Goal: Download file/media

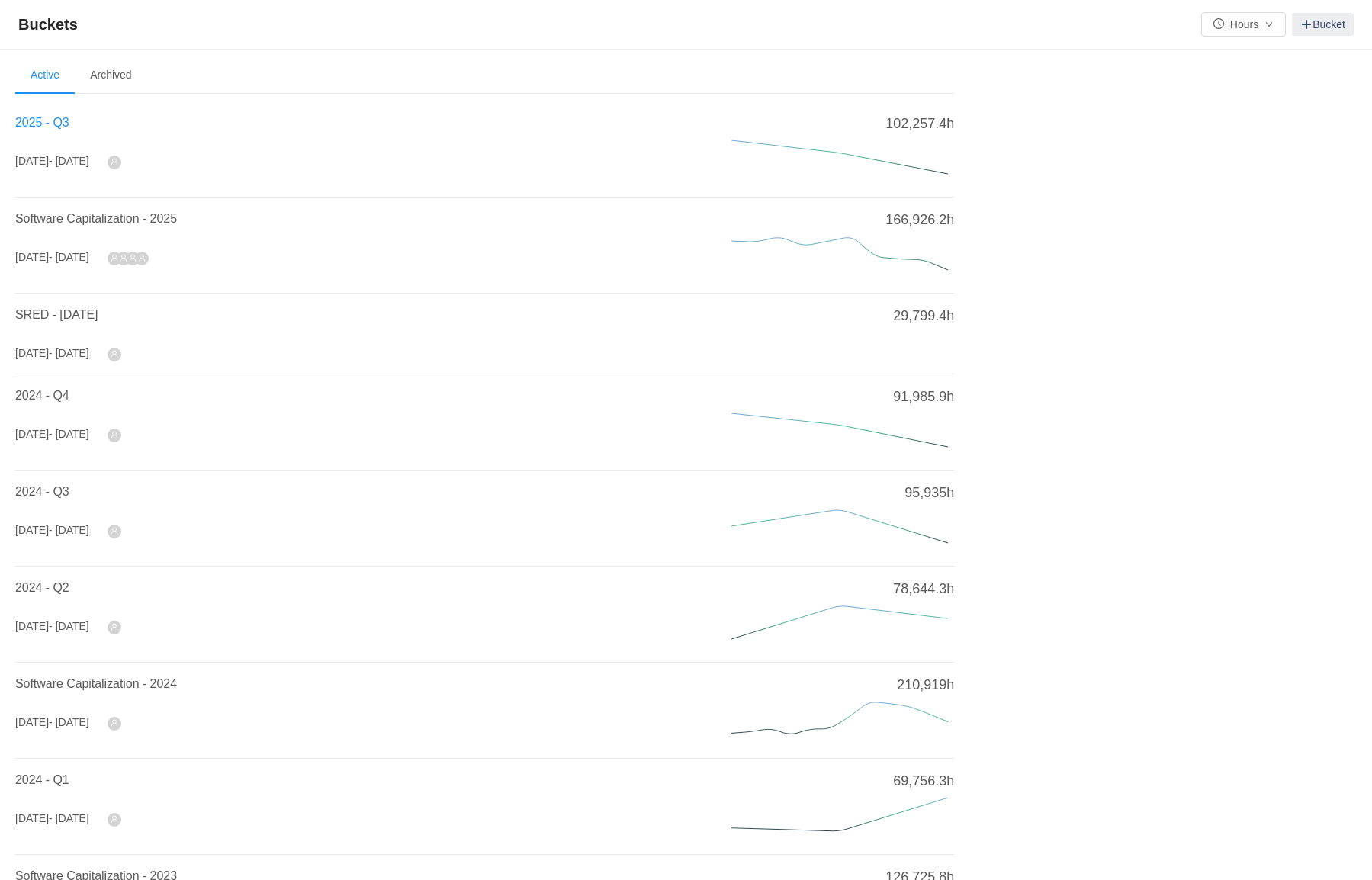
click at [32, 123] on span "2025 - Q3" at bounding box center [42, 122] width 54 height 13
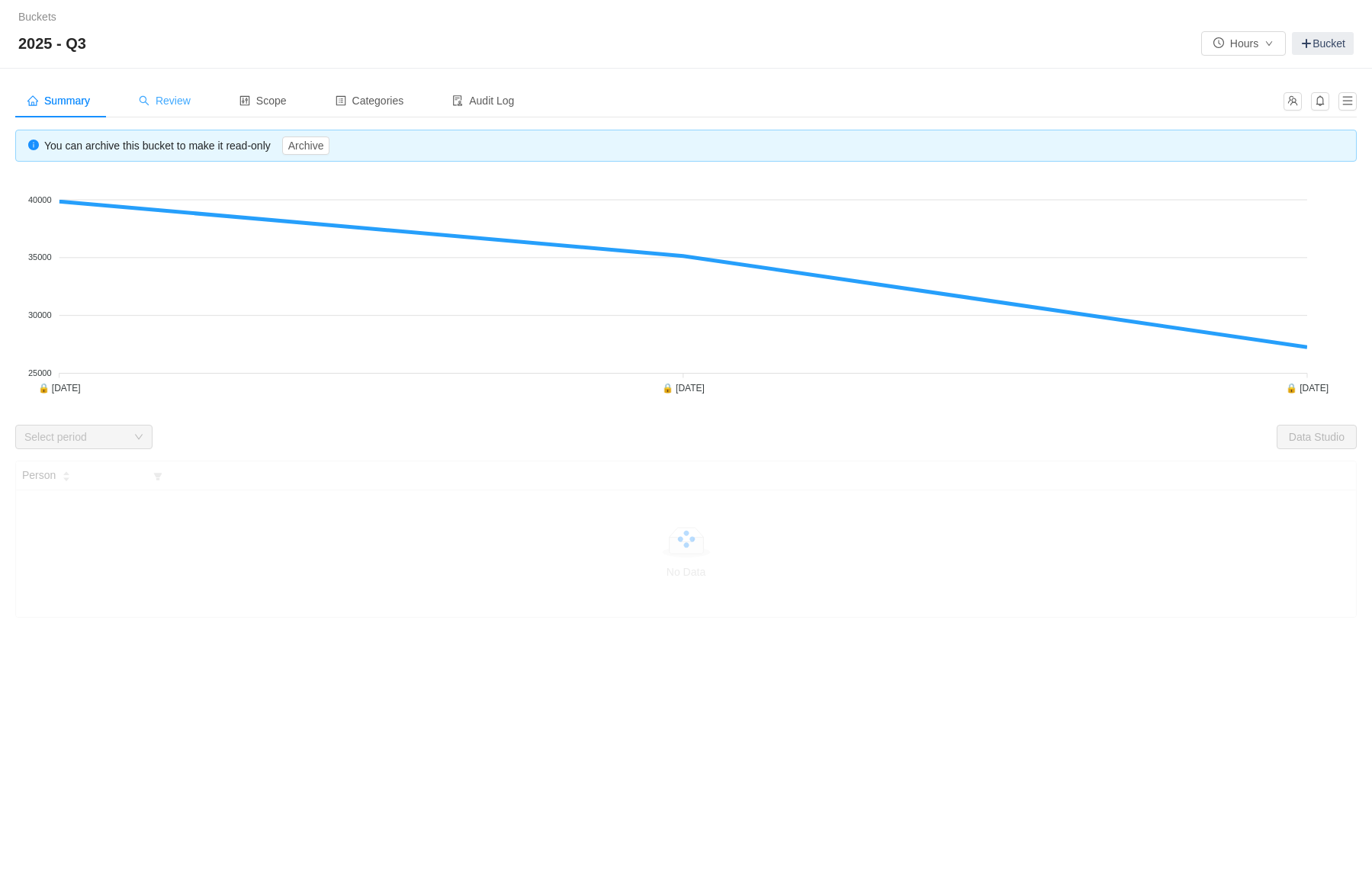
click at [182, 101] on span "Review" at bounding box center [165, 101] width 52 height 12
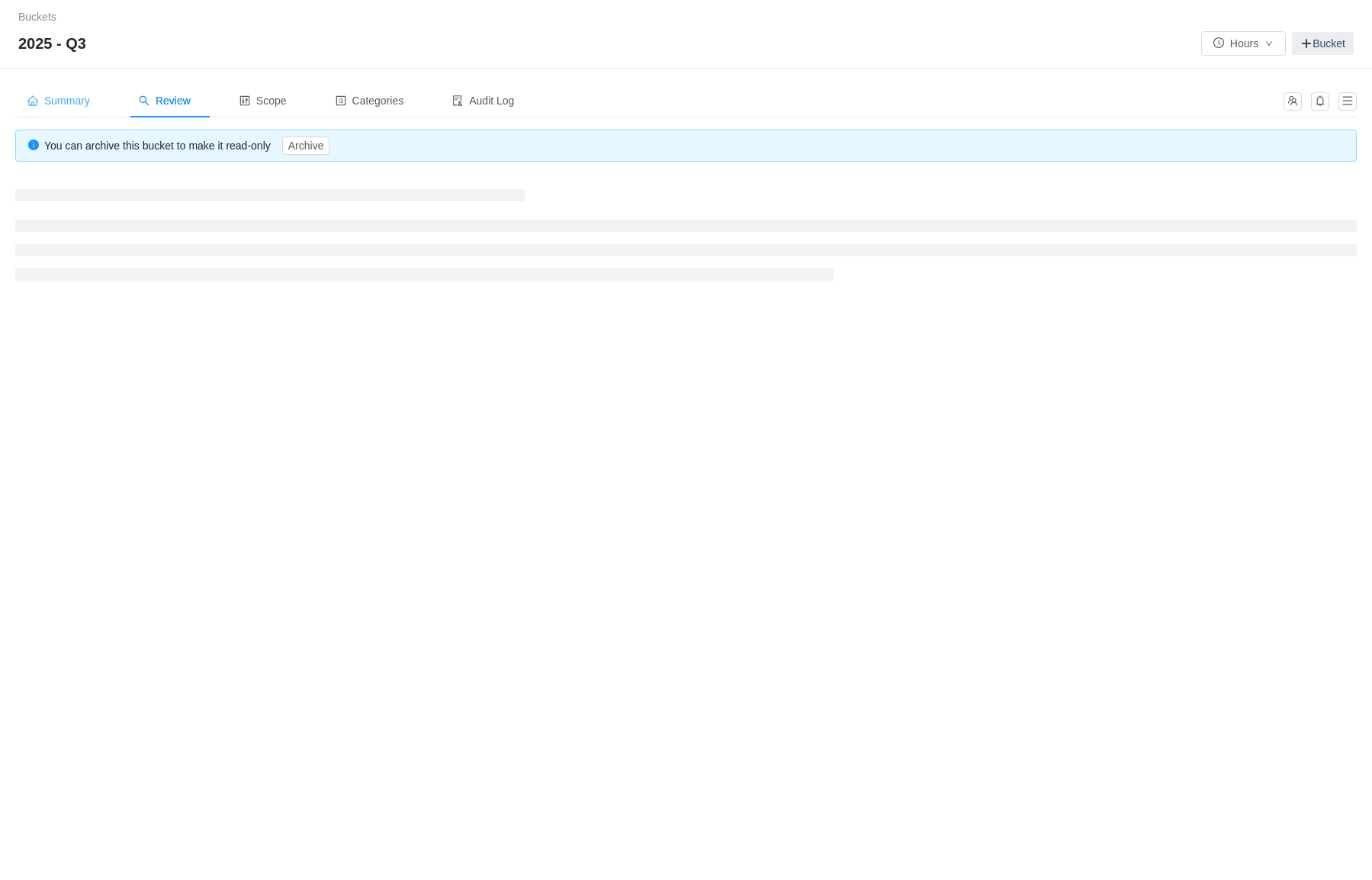
click at [66, 101] on span "Summary" at bounding box center [58, 101] width 62 height 12
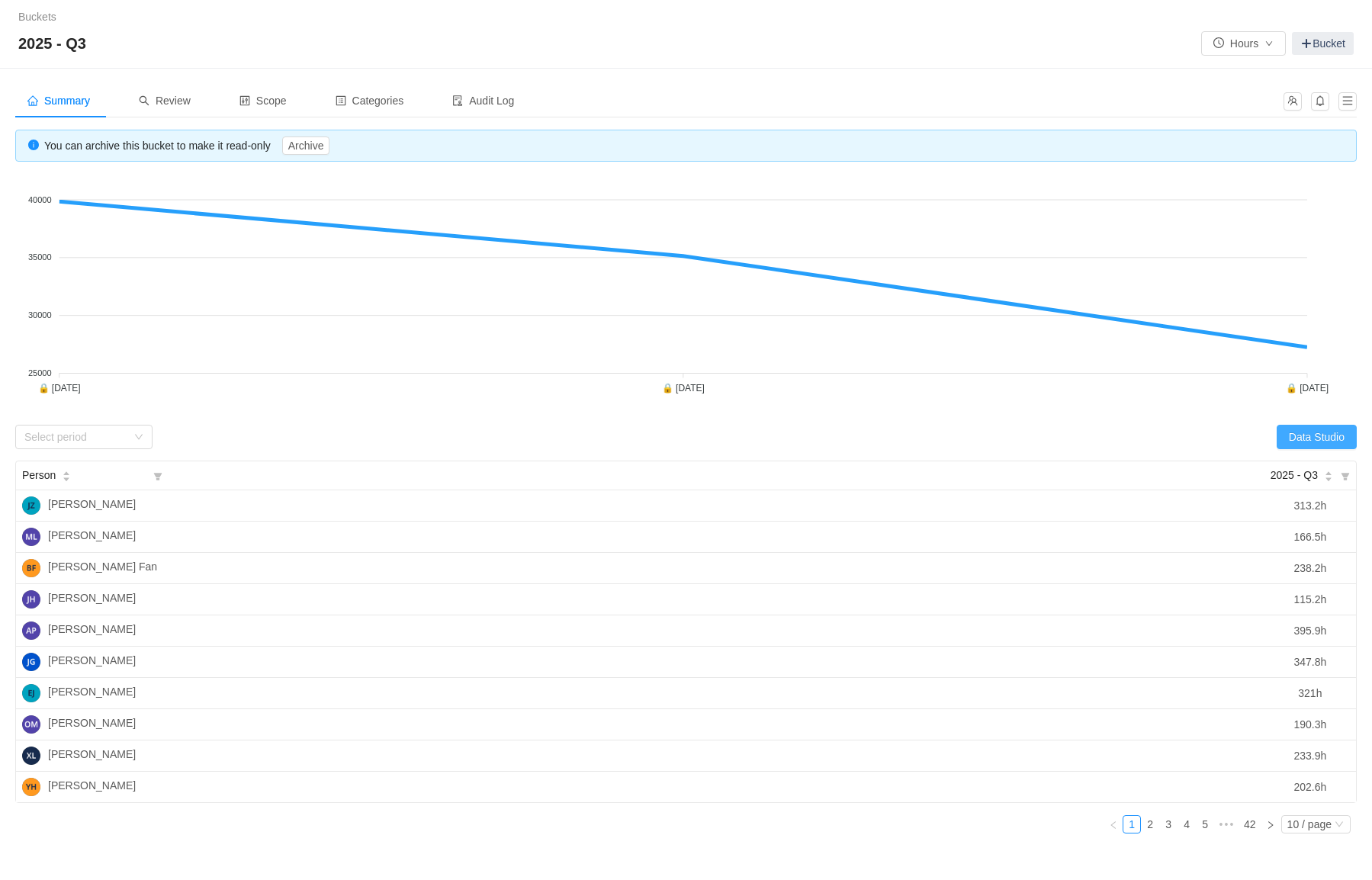
click at [1322, 442] on button "Data Studio" at bounding box center [1317, 437] width 80 height 24
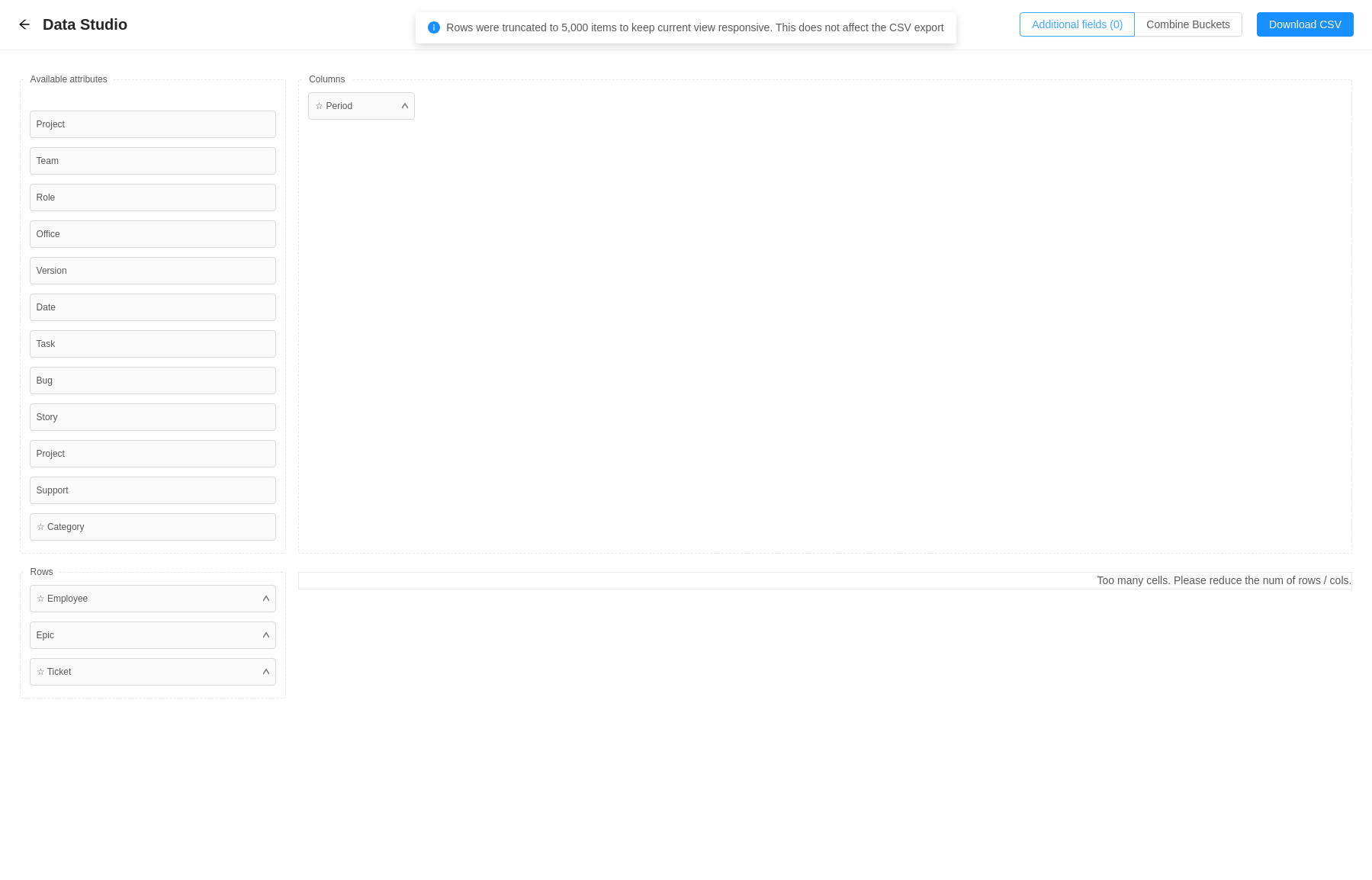
click at [1054, 22] on button "Additional fields (0)" at bounding box center [1077, 24] width 115 height 24
click at [912, 91] on div "Select a field" at bounding box center [939, 92] width 242 height 15
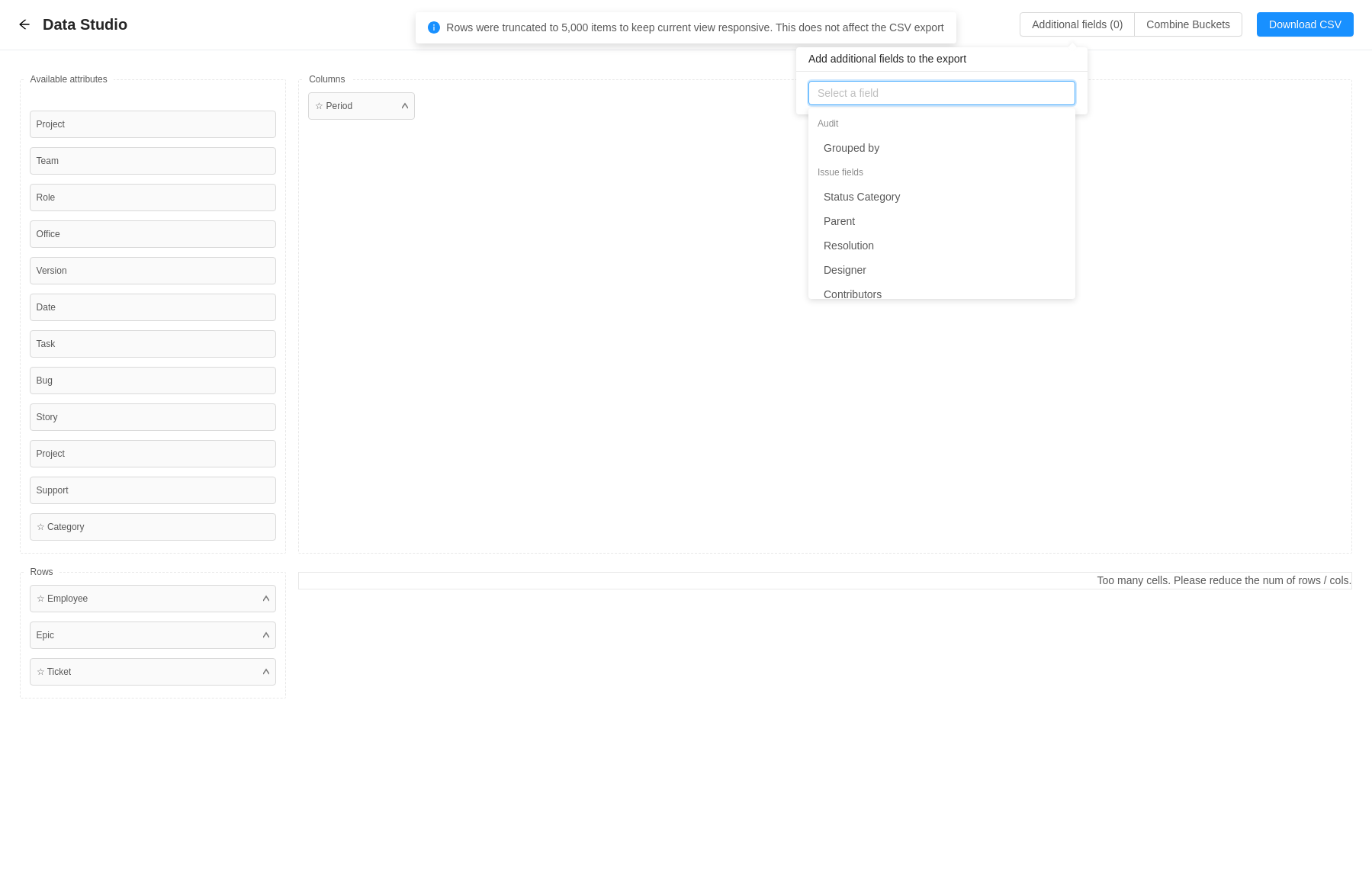
type input "g"
type input "[PERSON_NAME]"
click at [937, 155] on li "Finance Project Code" at bounding box center [942, 148] width 267 height 24
click at [1172, 52] on div "Available fields Project Team Role Office Version Date Task Bug Story Project S…" at bounding box center [686, 389] width 1372 height 678
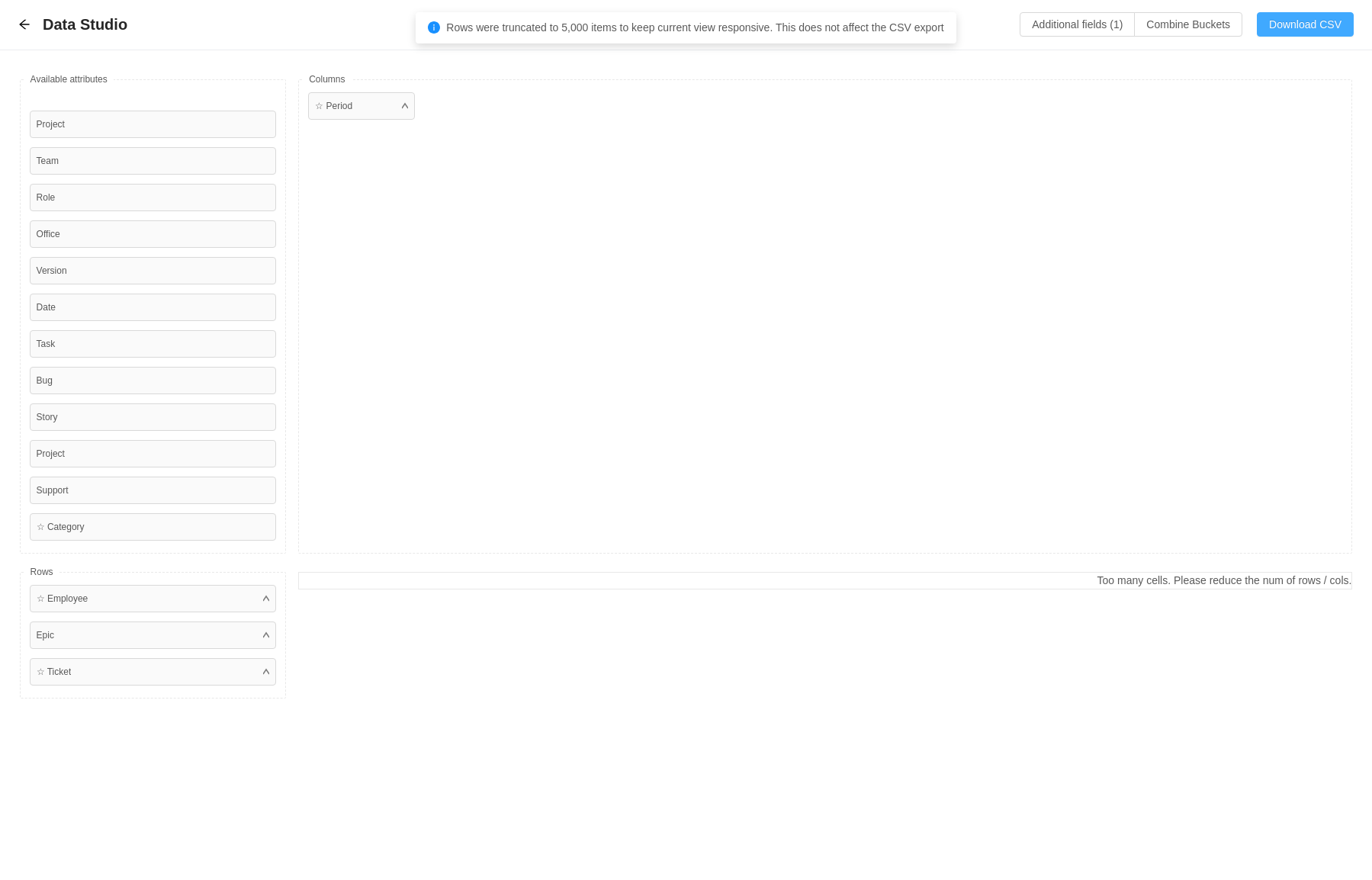
click at [1308, 23] on button "Download CSV" at bounding box center [1305, 24] width 97 height 24
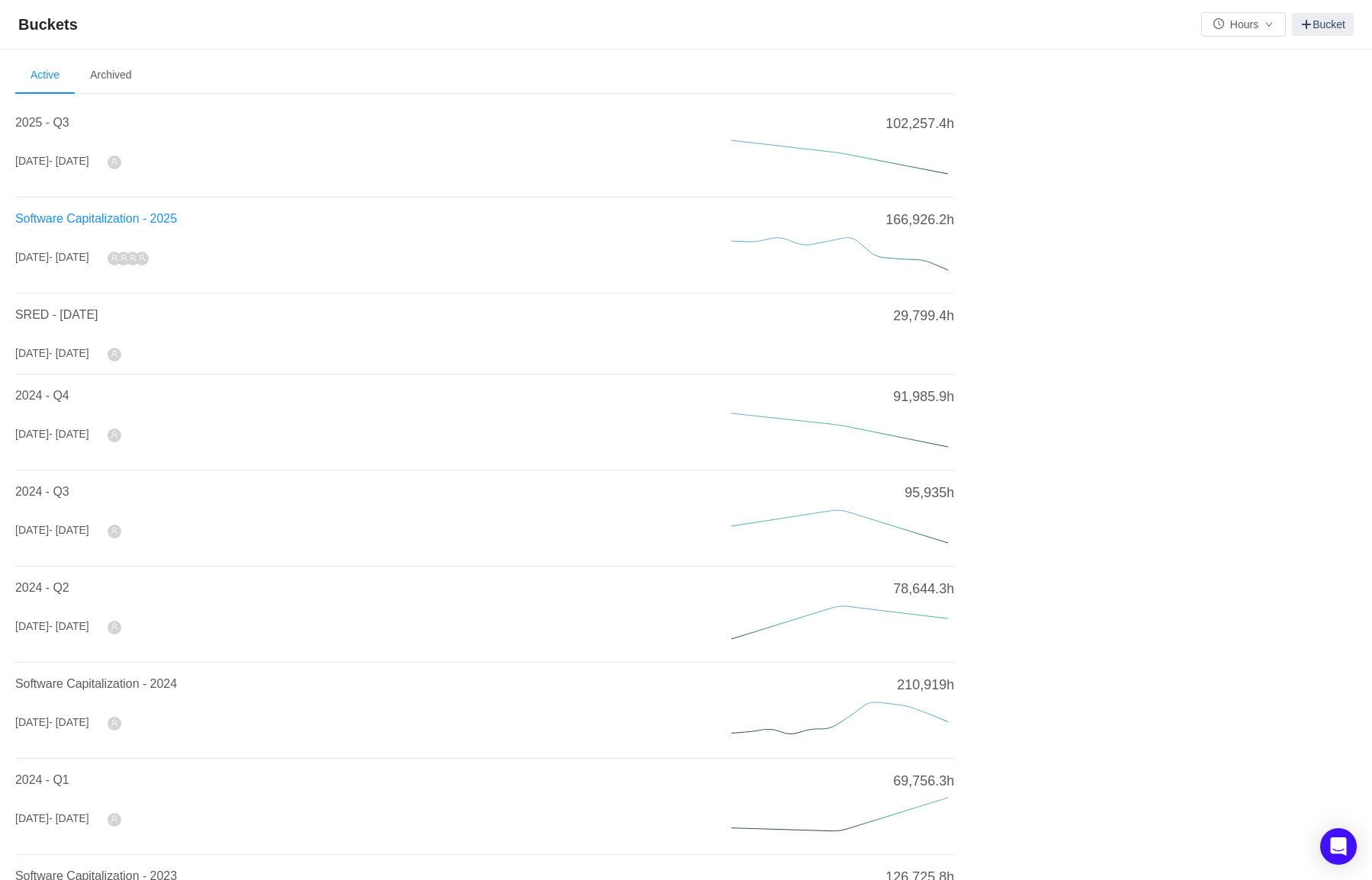
click at [88, 222] on span "Software Capitalization - 2025" at bounding box center [96, 218] width 161 height 13
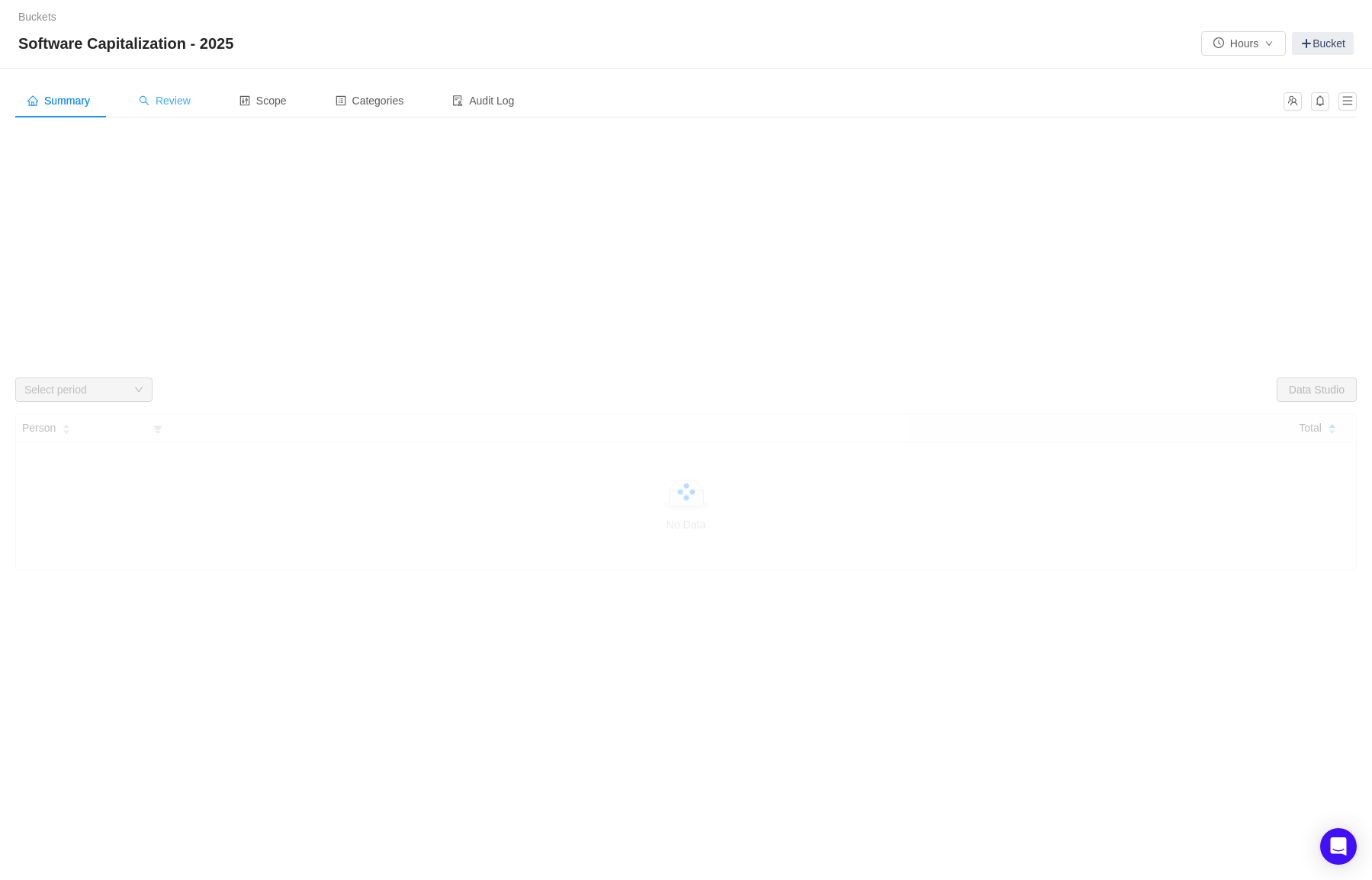
click at [176, 105] on span "Review" at bounding box center [165, 101] width 52 height 12
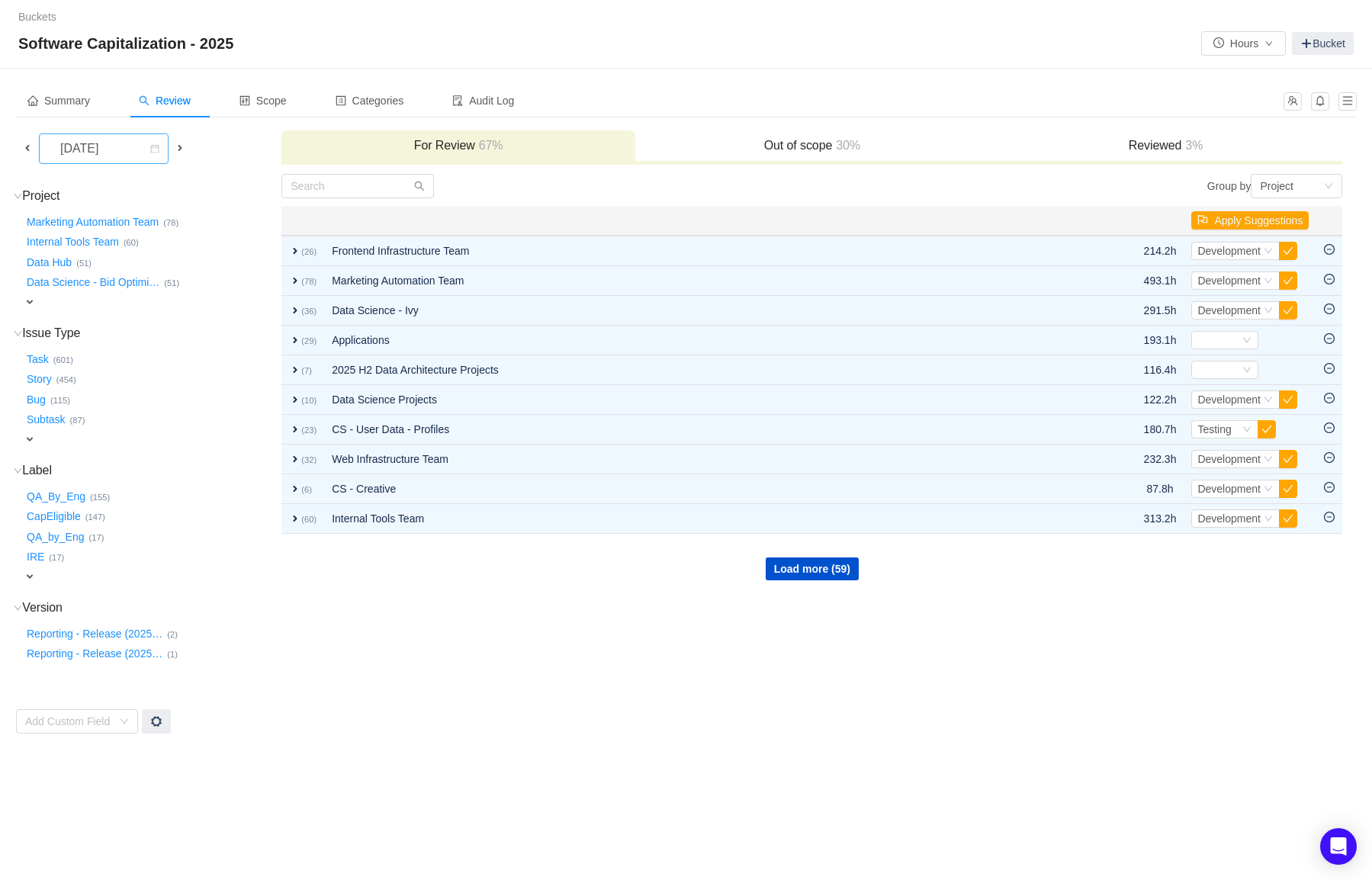
click at [114, 140] on div "October 2025" at bounding box center [80, 148] width 66 height 29
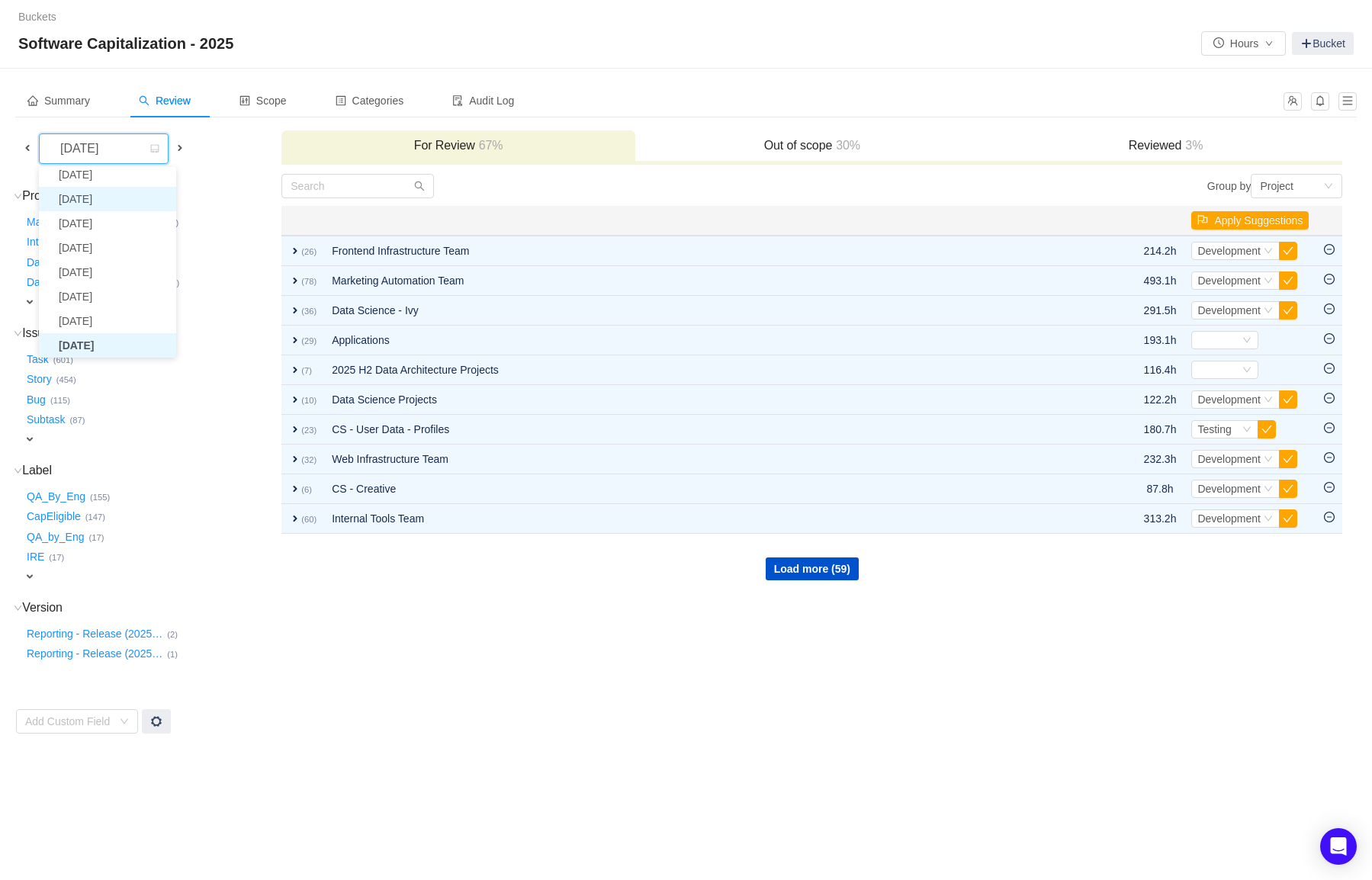
scroll to position [52, 0]
click at [116, 268] on li "[DATE]" at bounding box center [107, 277] width 137 height 24
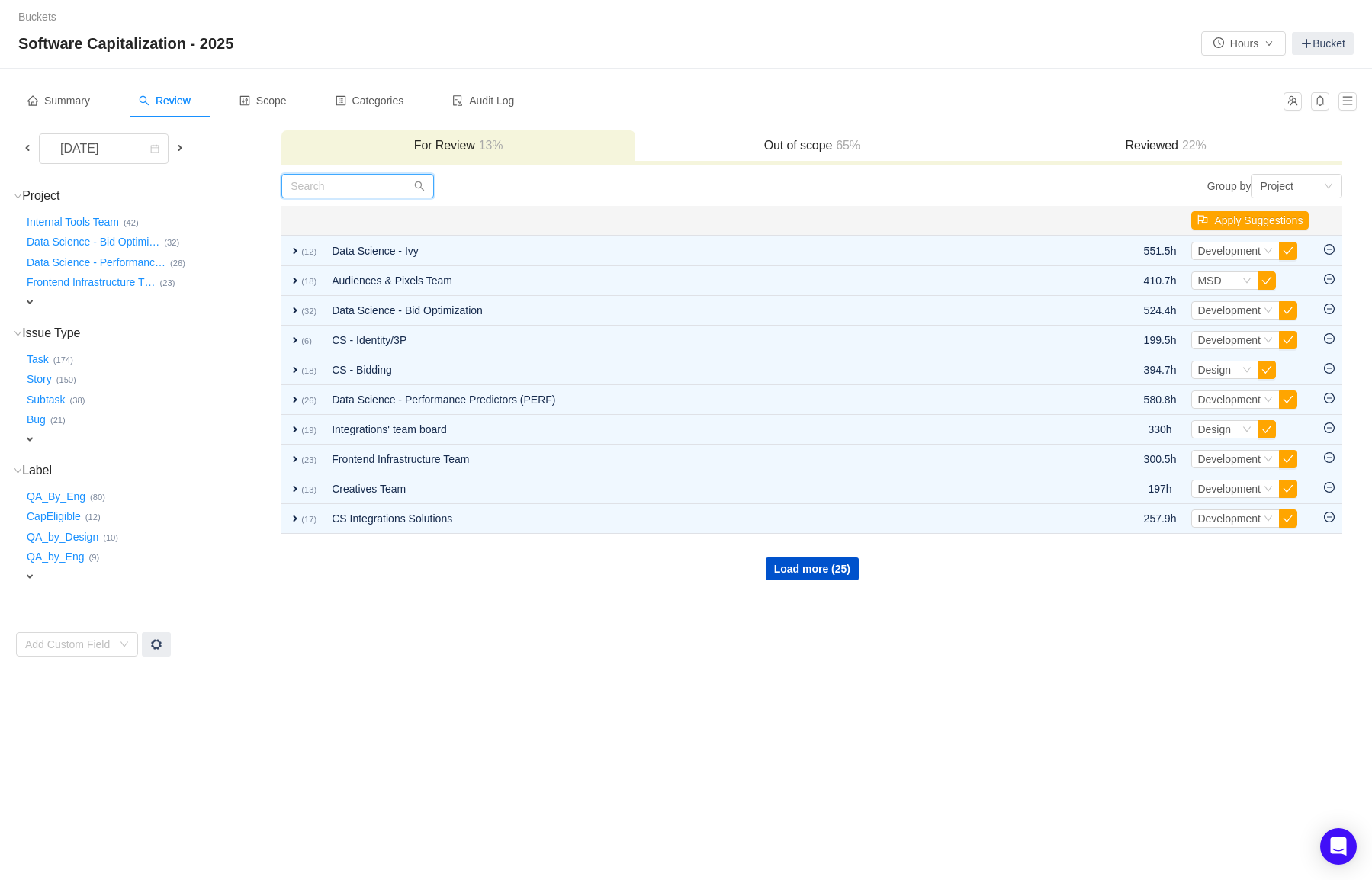
click at [385, 183] on input "text" at bounding box center [358, 186] width 153 height 24
paste input "Mar-1691"
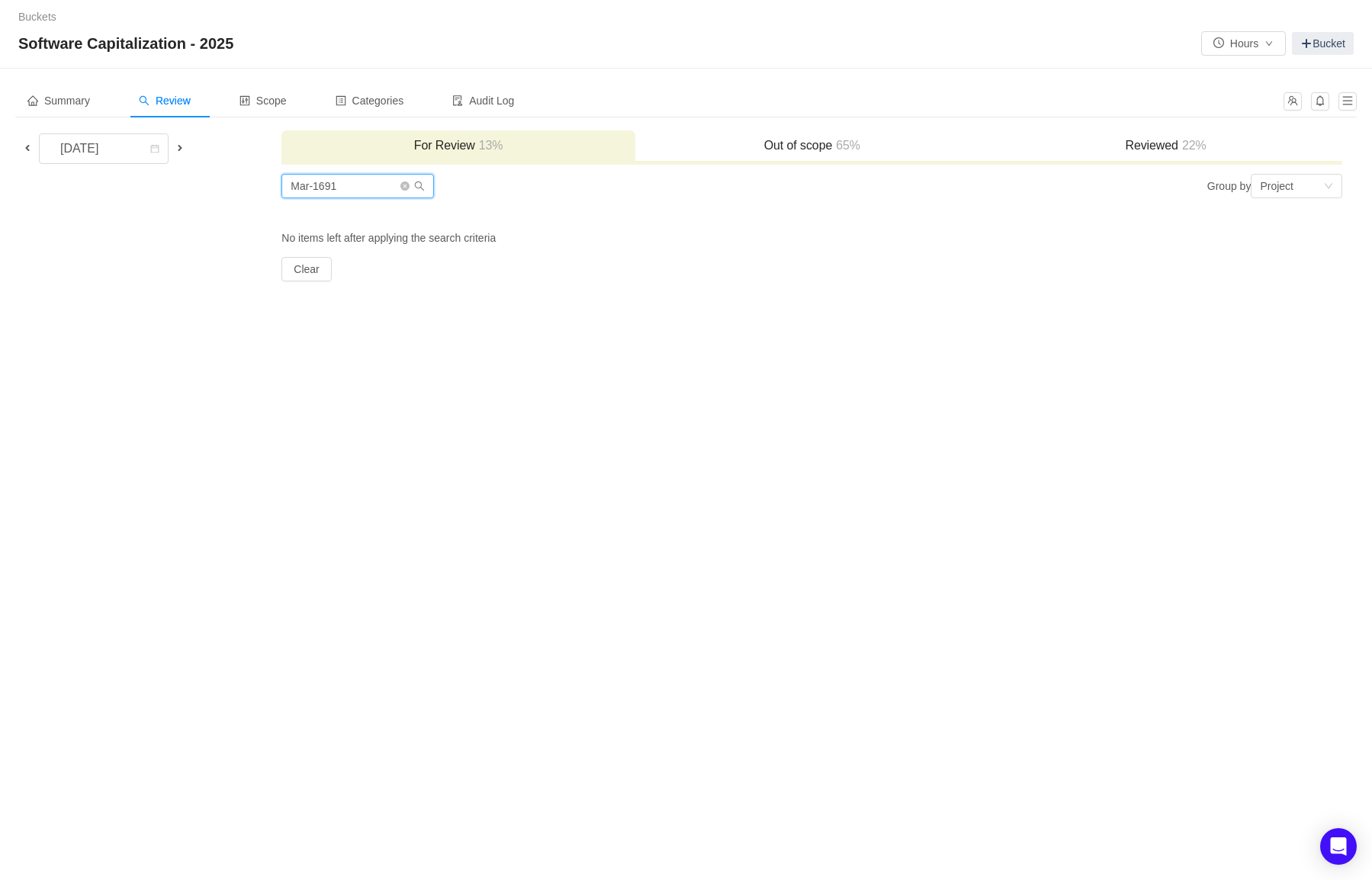
type input "Mar-1691"
click at [757, 152] on h3 "Out of scope 65%" at bounding box center [812, 145] width 338 height 15
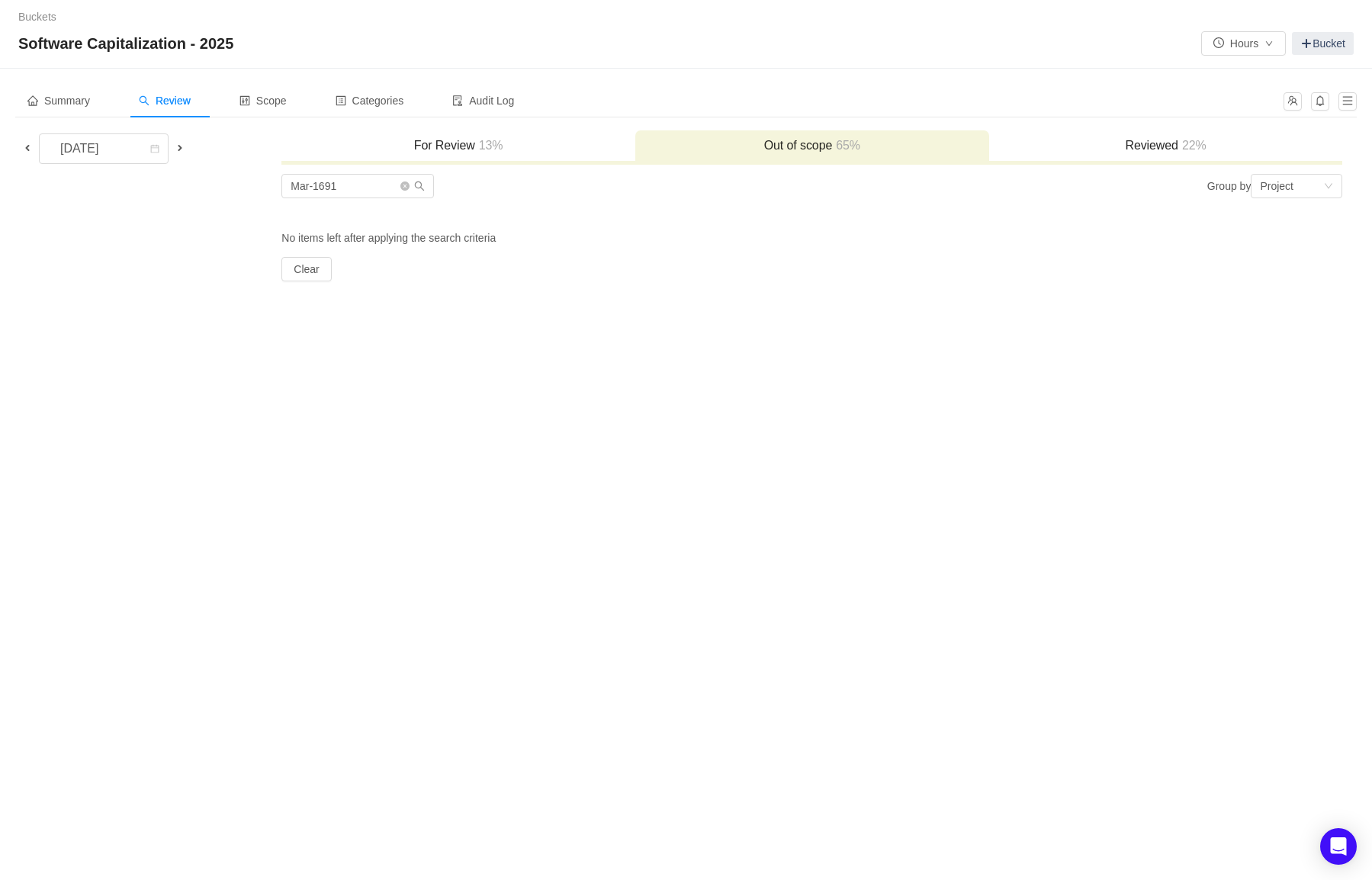
click at [1075, 143] on h3 "Reviewed 22%" at bounding box center [1166, 145] width 338 height 15
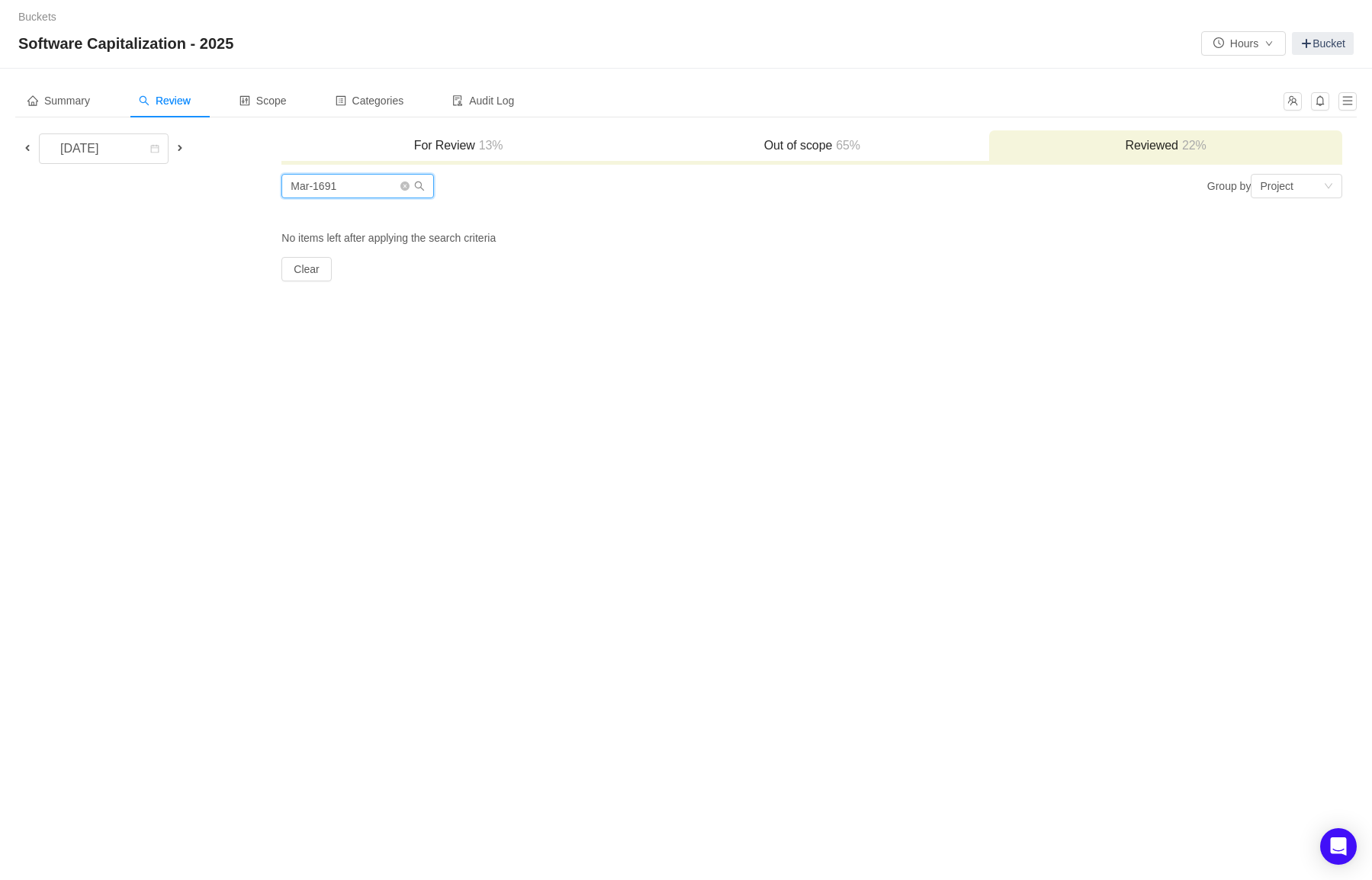
click at [358, 188] on input "Mar-1691" at bounding box center [358, 186] width 153 height 24
click at [846, 152] on h3 "Out of scope 65%" at bounding box center [812, 145] width 338 height 15
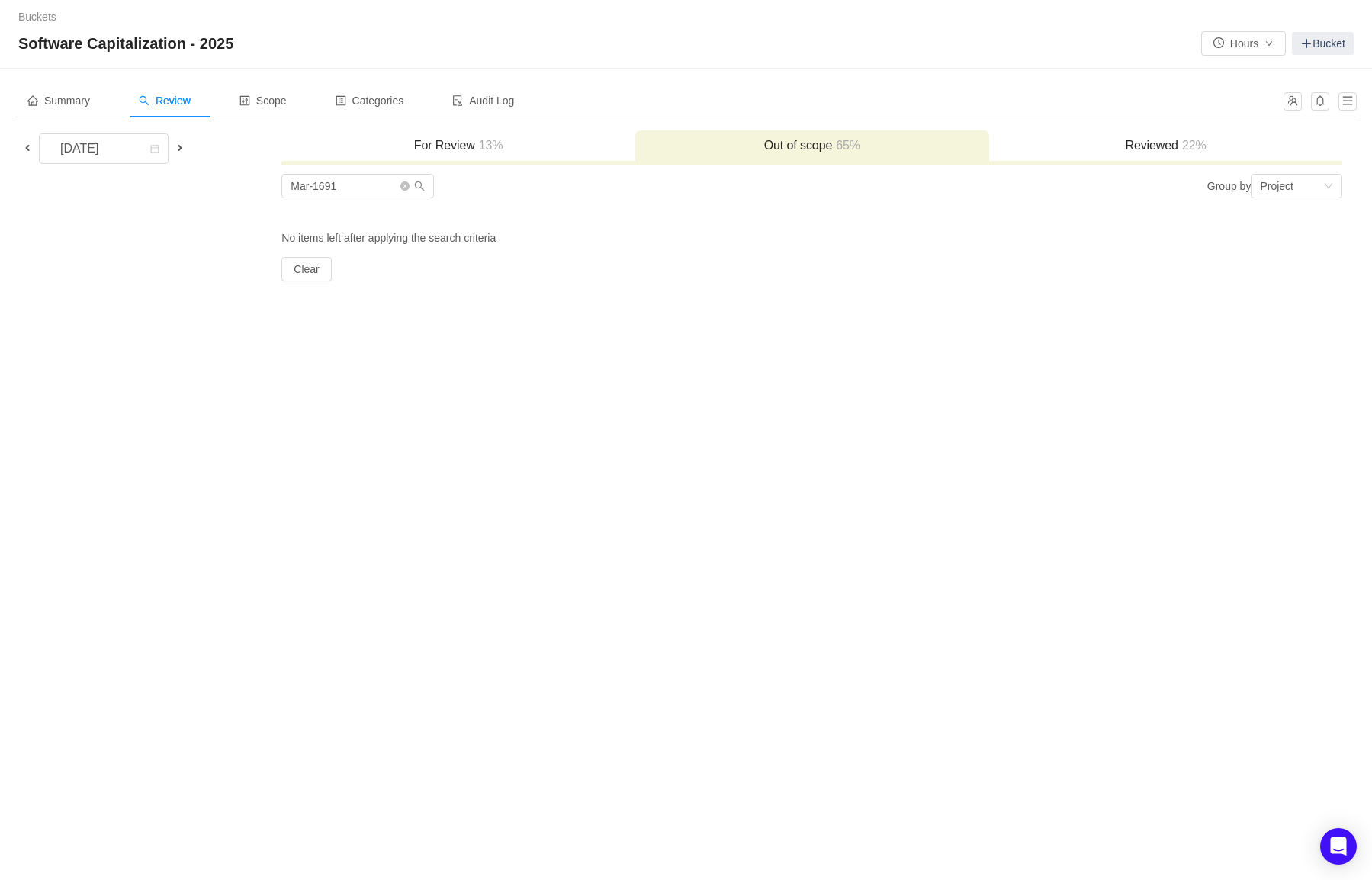
click at [1086, 151] on h3 "Reviewed 22%" at bounding box center [1166, 145] width 338 height 15
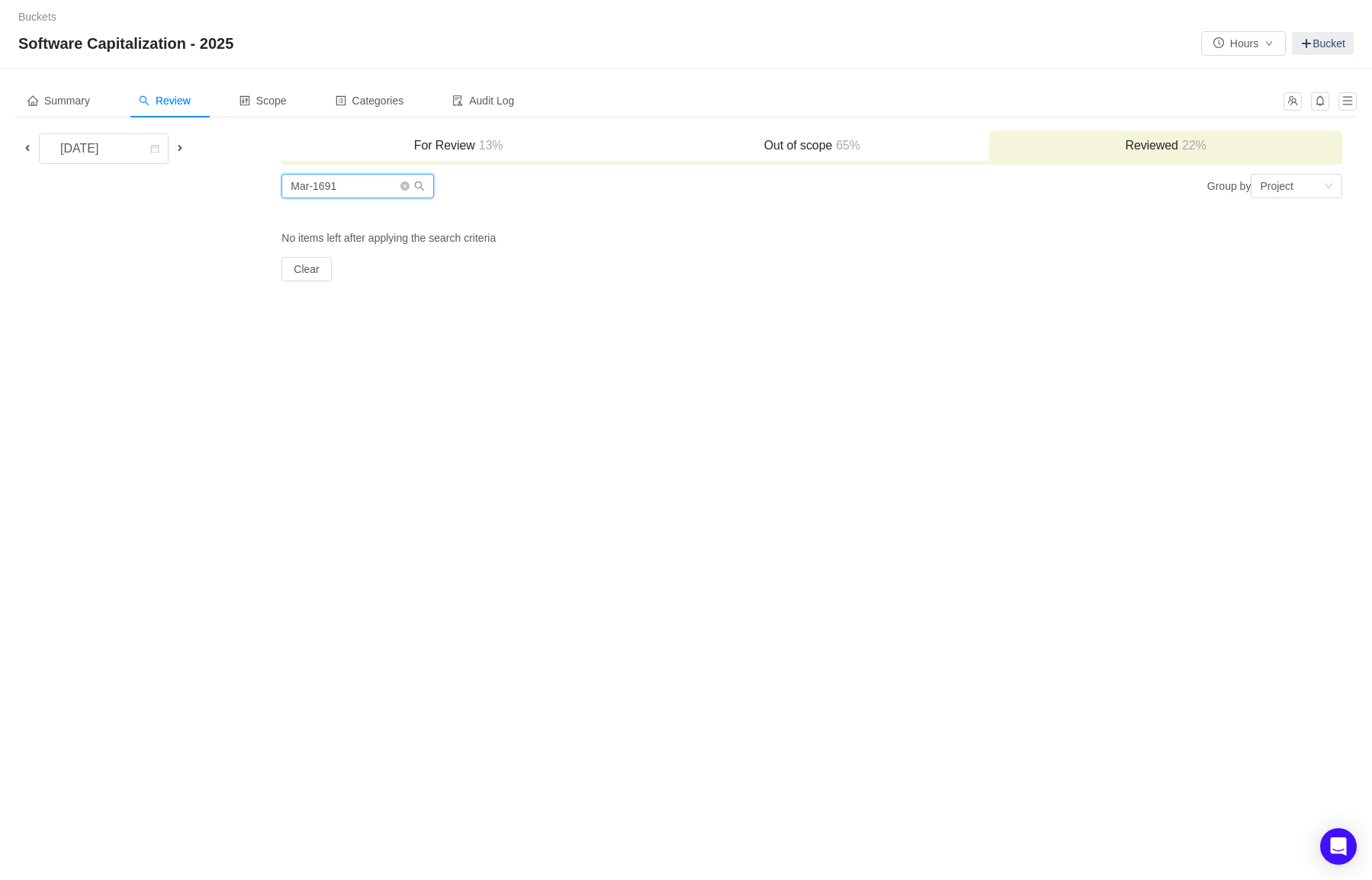
click at [325, 189] on input "Mar-1691" at bounding box center [358, 186] width 153 height 24
click at [31, 144] on span at bounding box center [27, 148] width 12 height 12
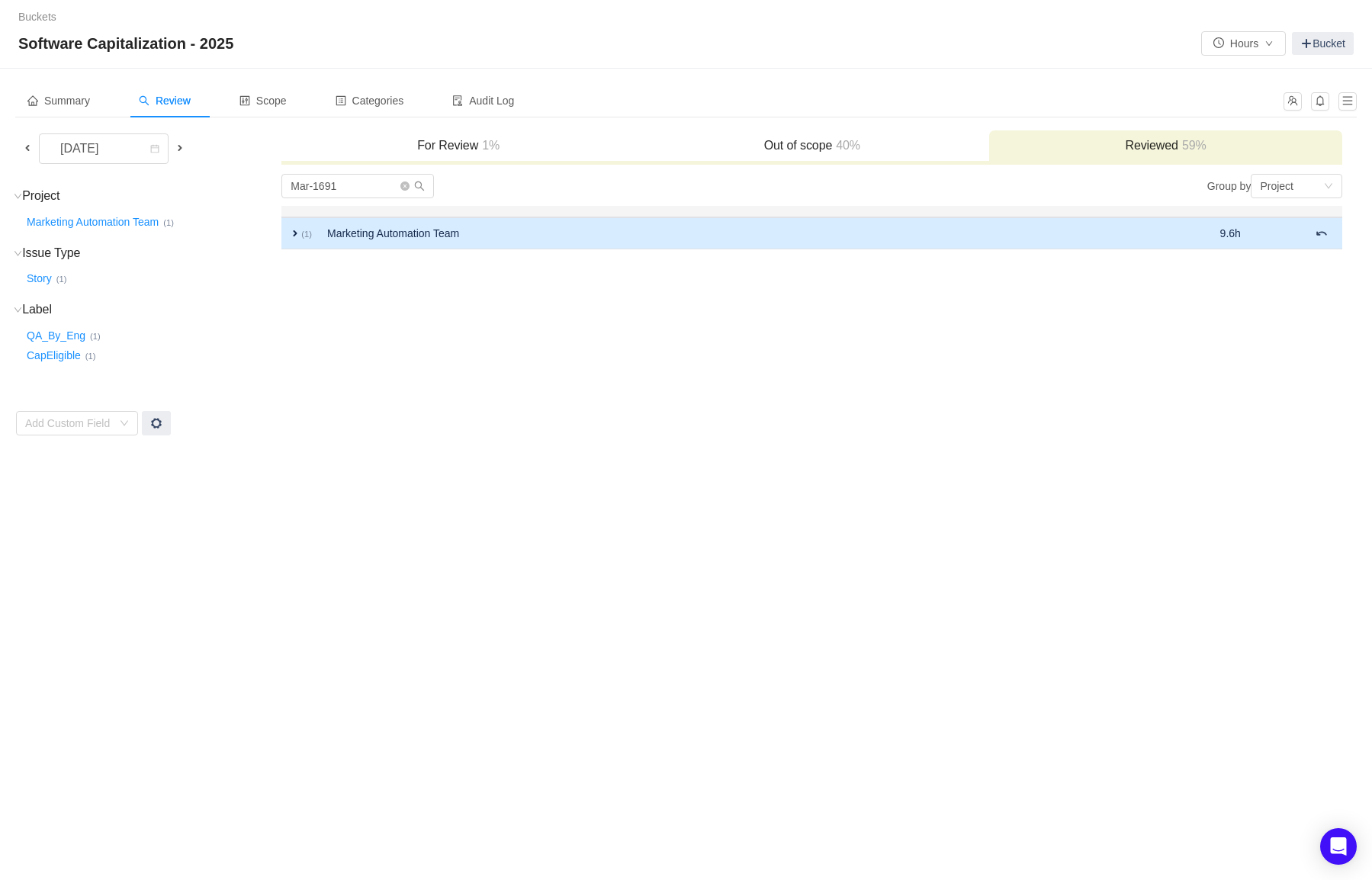
click at [296, 234] on span "expand" at bounding box center [295, 233] width 12 height 12
click at [186, 152] on span at bounding box center [180, 148] width 19 height 18
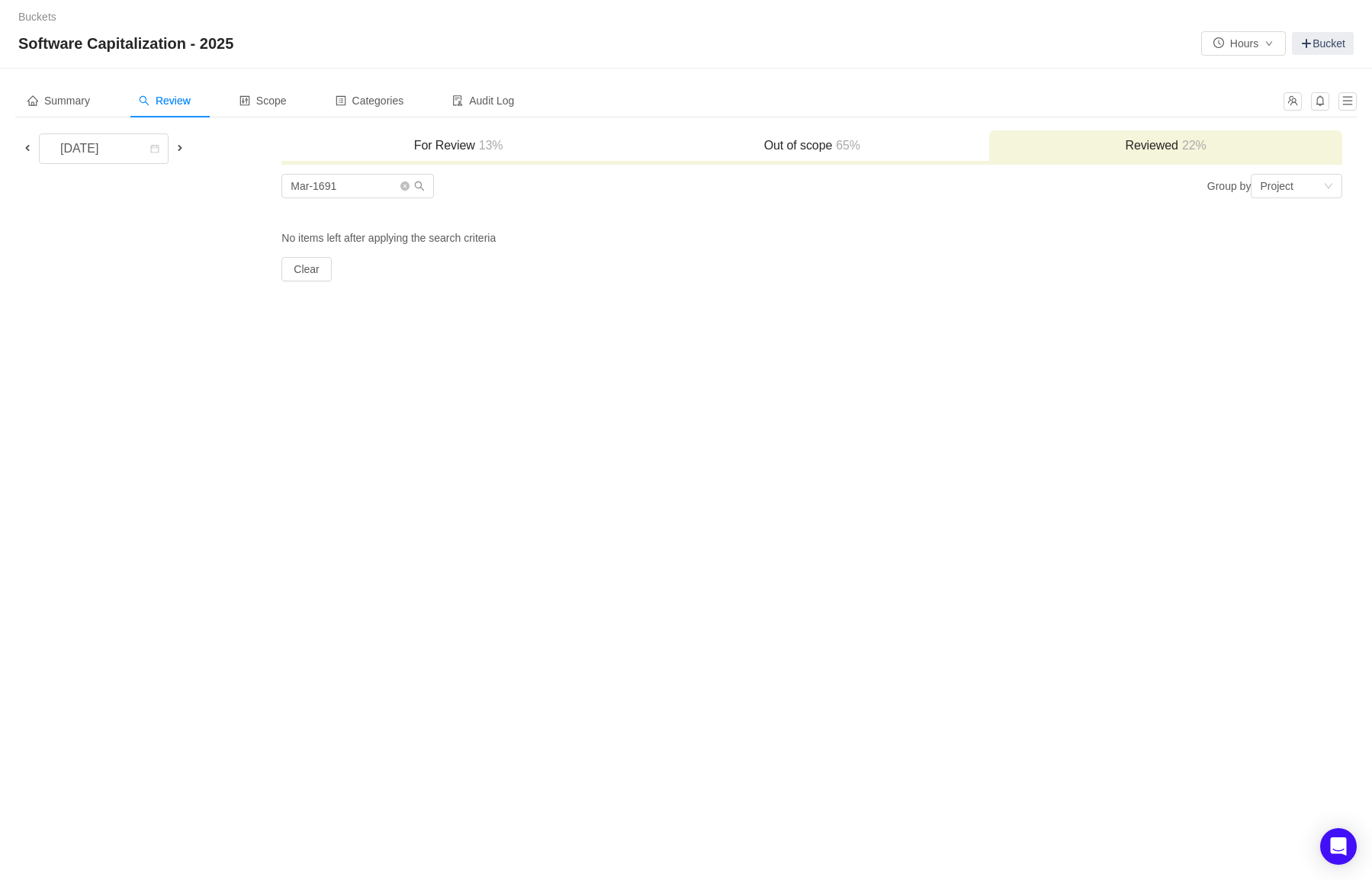
click at [819, 147] on h3 "Out of scope 65%" at bounding box center [812, 145] width 338 height 15
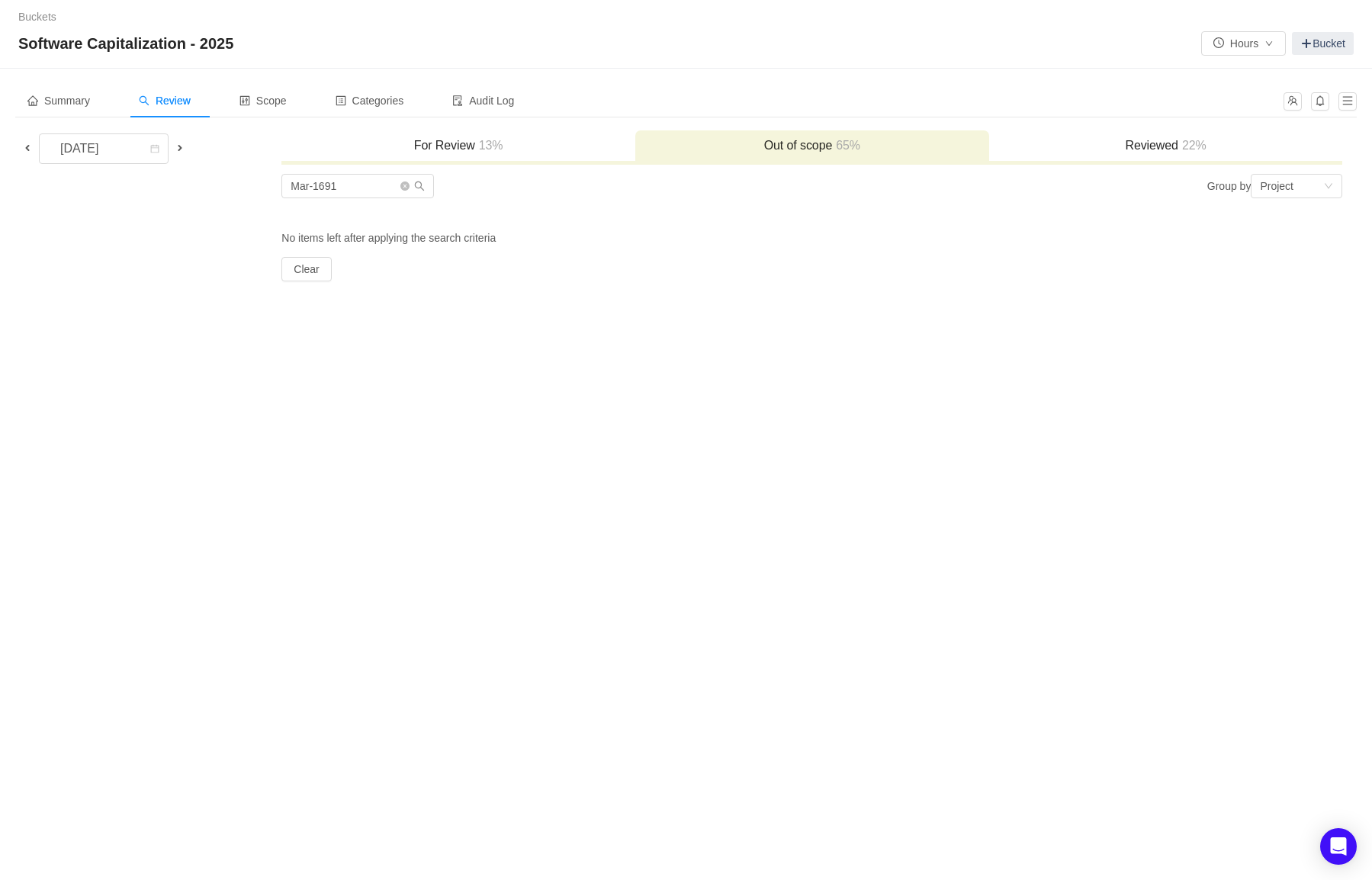
click at [524, 135] on div "For Review 13%" at bounding box center [458, 147] width 354 height 32
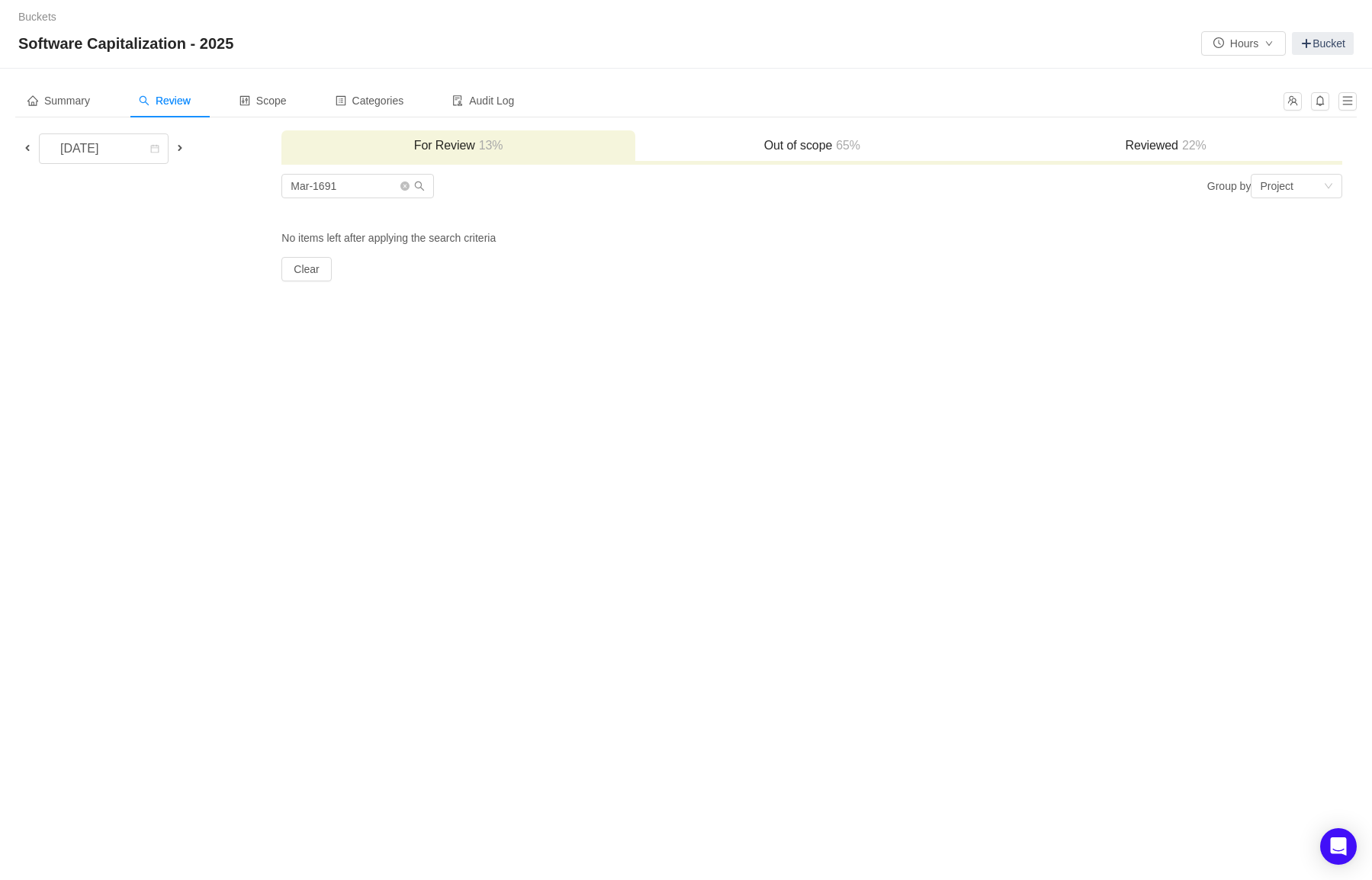
click at [1155, 144] on h3 "Reviewed 22%" at bounding box center [1166, 145] width 338 height 15
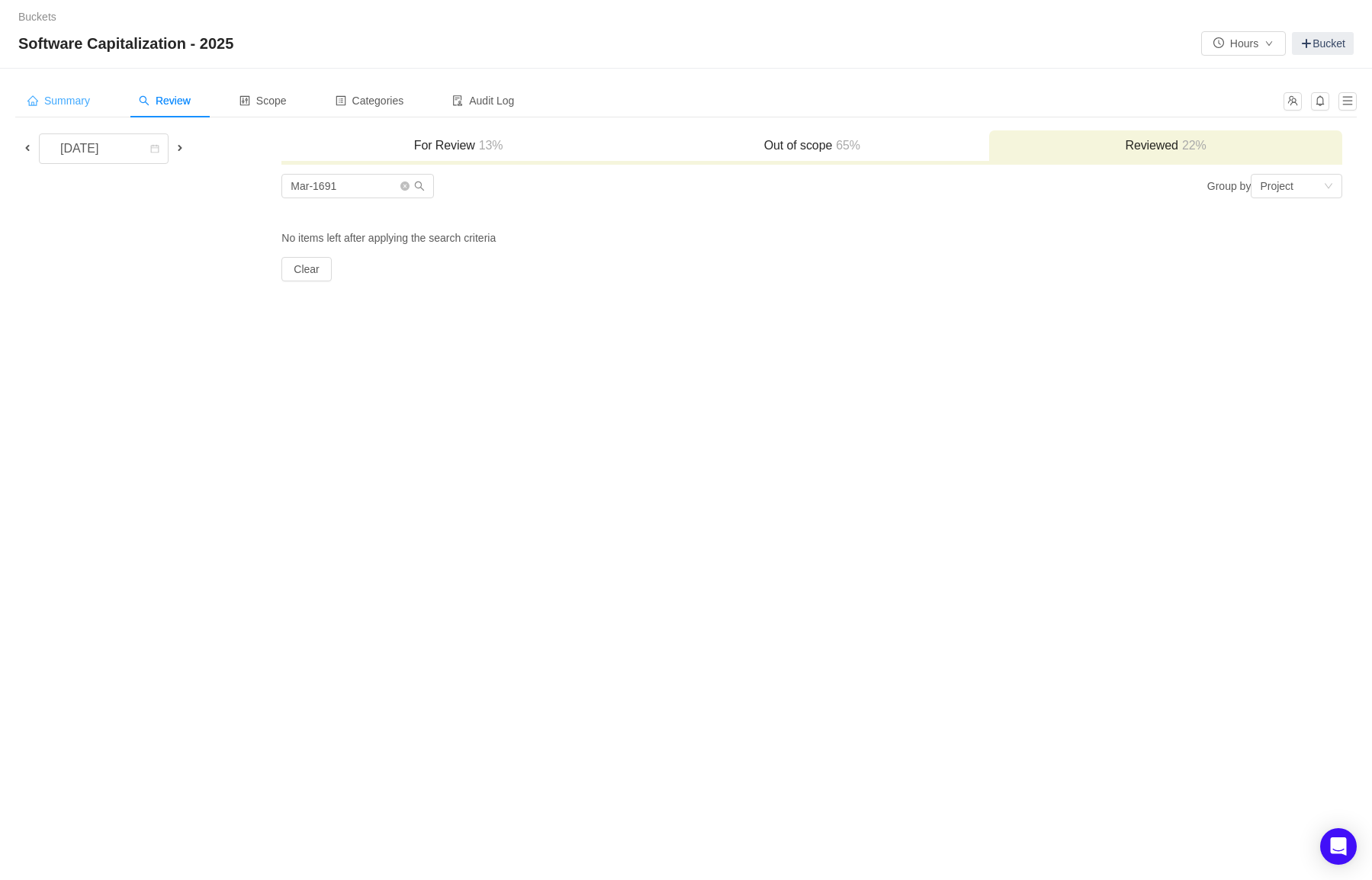
click at [71, 105] on span "Summary" at bounding box center [58, 101] width 62 height 12
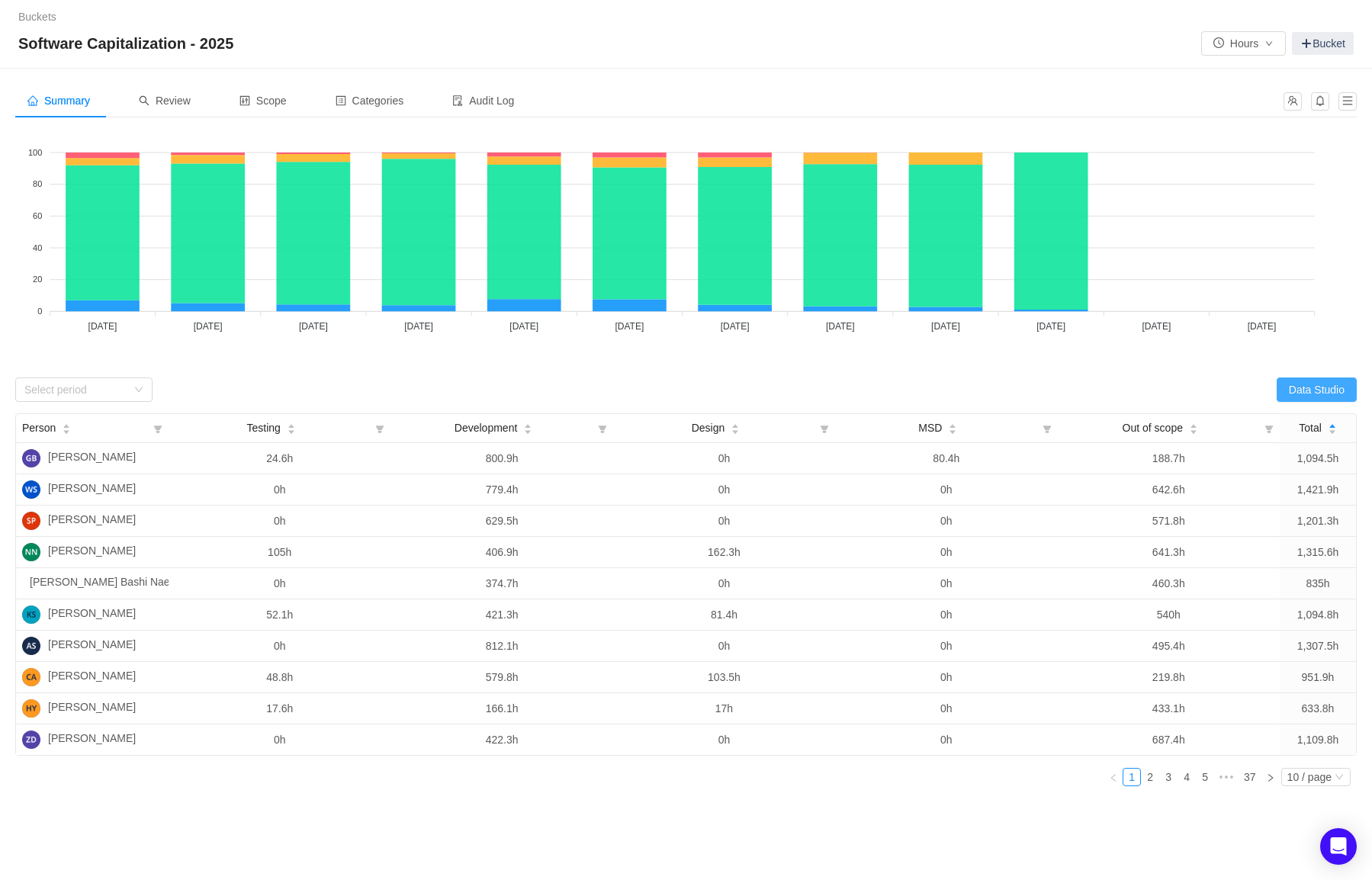
click at [1318, 386] on button "Data Studio" at bounding box center [1317, 389] width 80 height 24
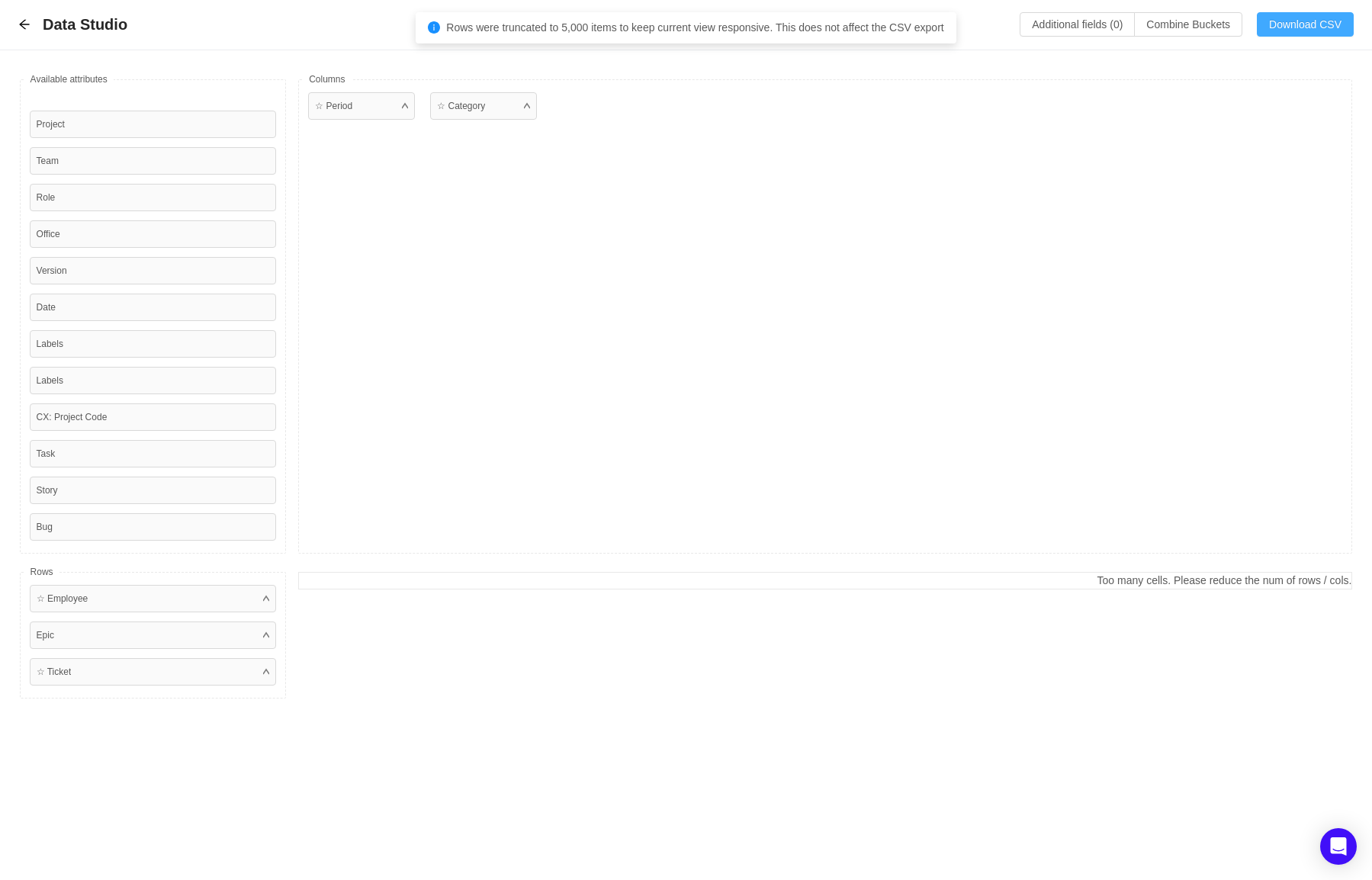
click at [1289, 26] on button "Download CSV" at bounding box center [1305, 24] width 97 height 24
